Goal: Check status

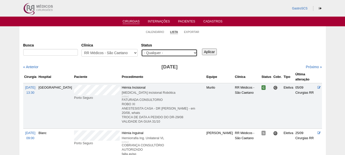
click at [169, 52] on select "- Qualquer - Reservada Confirmada Suspensa Cancelada" at bounding box center [169, 53] width 56 height 8
select select "conf"
click at [141, 49] on select "- Qualquer - Reservada Confirmada Suspensa Cancelada" at bounding box center [169, 53] width 56 height 8
click at [205, 51] on input "Aplicar" at bounding box center [209, 52] width 15 height 7
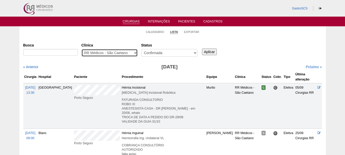
click at [120, 53] on select "- Qualquer - 6R Alphaville Assunção Bartira Brasil Christovão da Gama Cruz Azul…" at bounding box center [109, 53] width 56 height 8
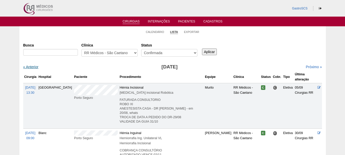
click at [34, 65] on link "« Anterior" at bounding box center [30, 67] width 15 height 4
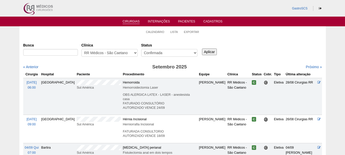
click at [309, 69] on div "Próximo »" at bounding box center [286, 66] width 72 height 5
click at [309, 67] on link "Próximo »" at bounding box center [314, 67] width 16 height 4
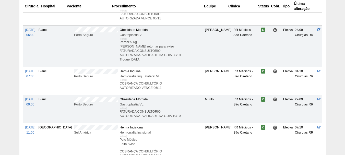
scroll to position [204, 0]
